Goal: Navigation & Orientation: Find specific page/section

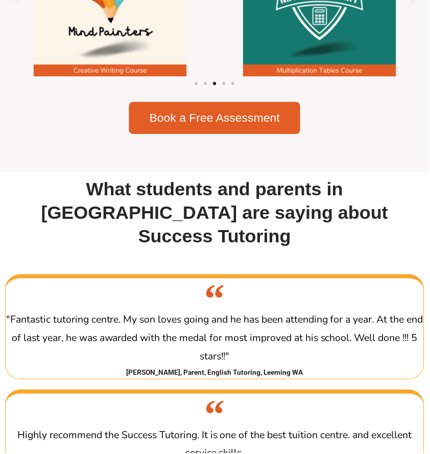
scroll to position [1595, 0]
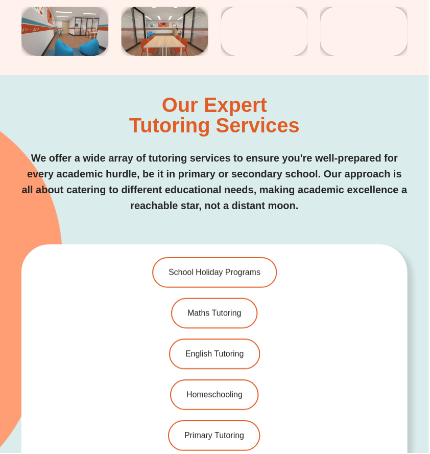
scroll to position [2283, 0]
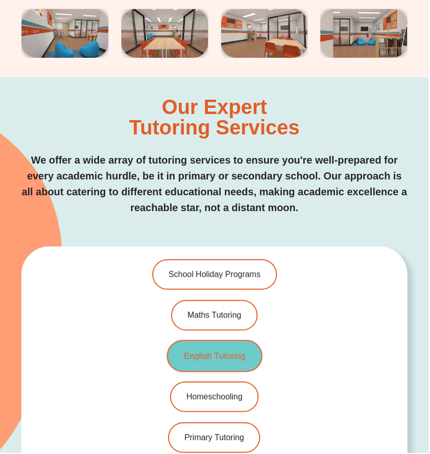
click at [201, 340] on link "English Tutoring" at bounding box center [215, 356] width 96 height 32
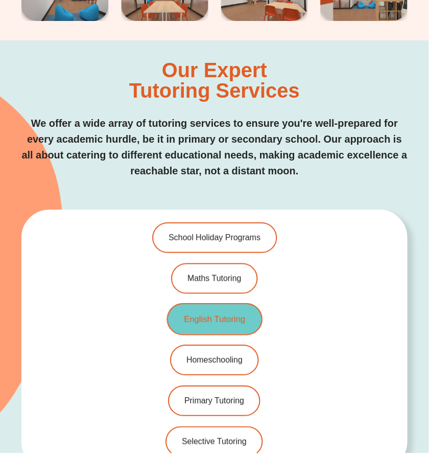
scroll to position [2332, 0]
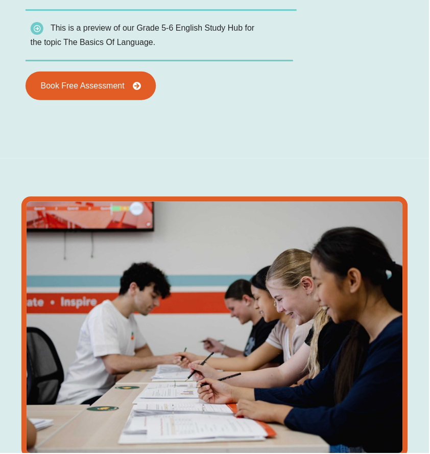
scroll to position [1488, 0]
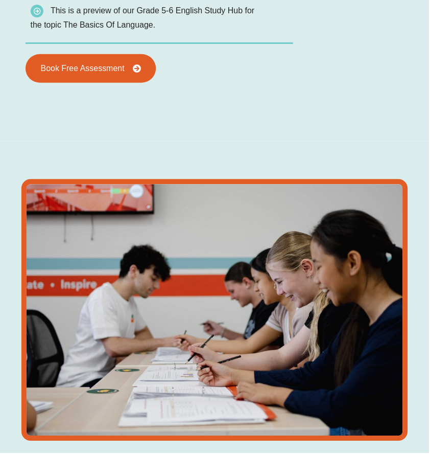
type input "*"
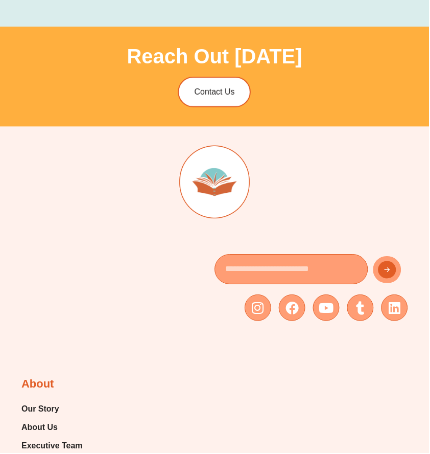
scroll to position [3627, 0]
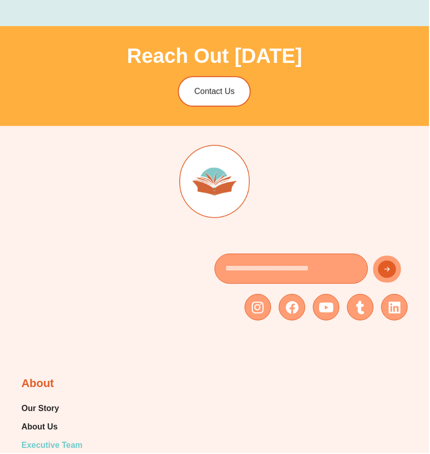
click at [74, 439] on span "Executive Team" at bounding box center [51, 446] width 61 height 15
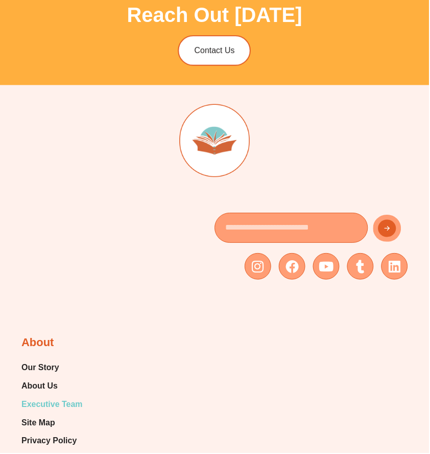
scroll to position [3676, 0]
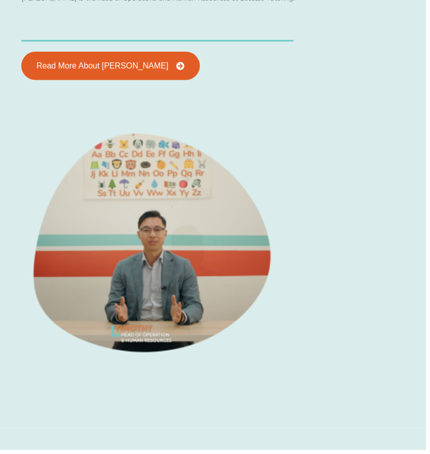
scroll to position [2208, 0]
